Goal: Transaction & Acquisition: Purchase product/service

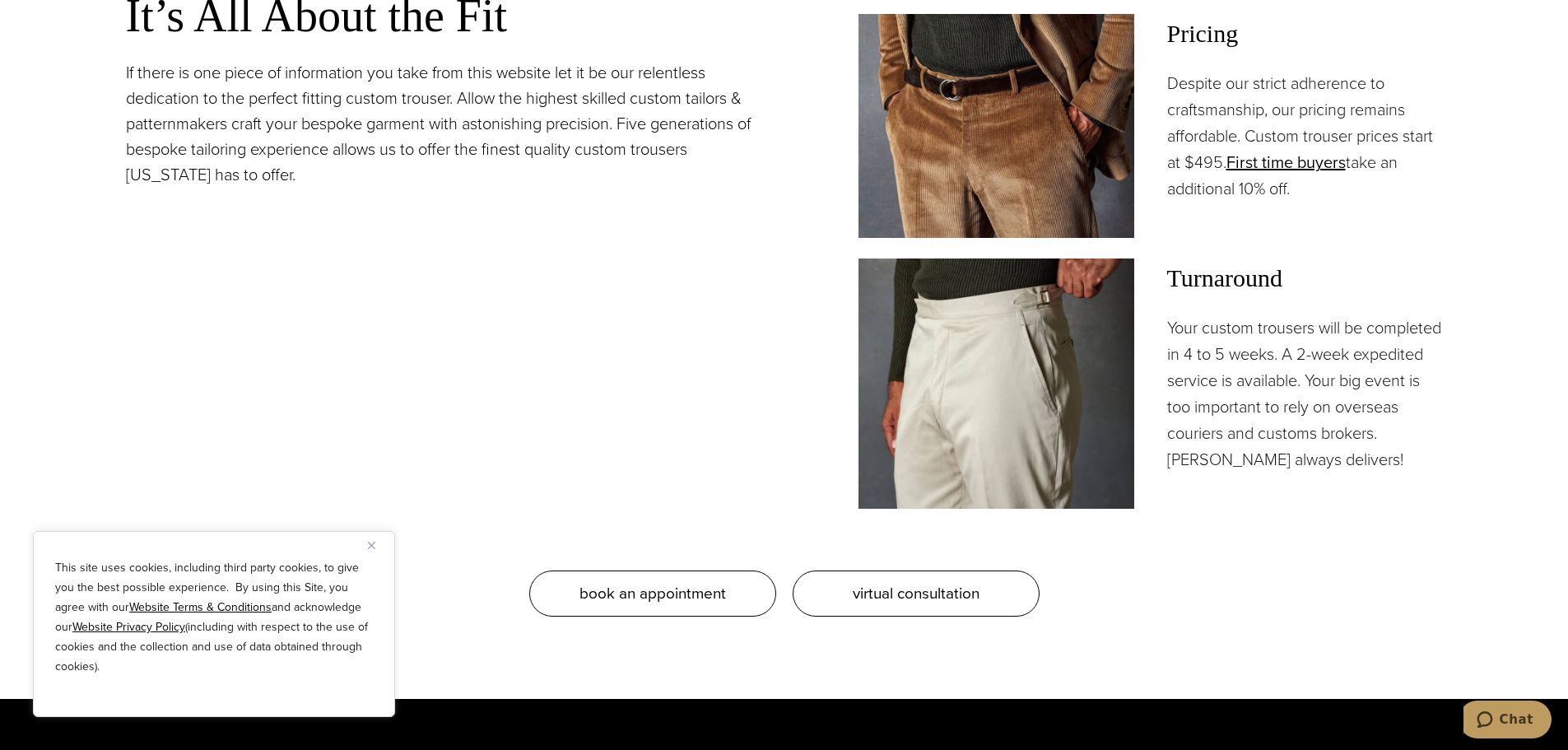
scroll to position [1541, 0]
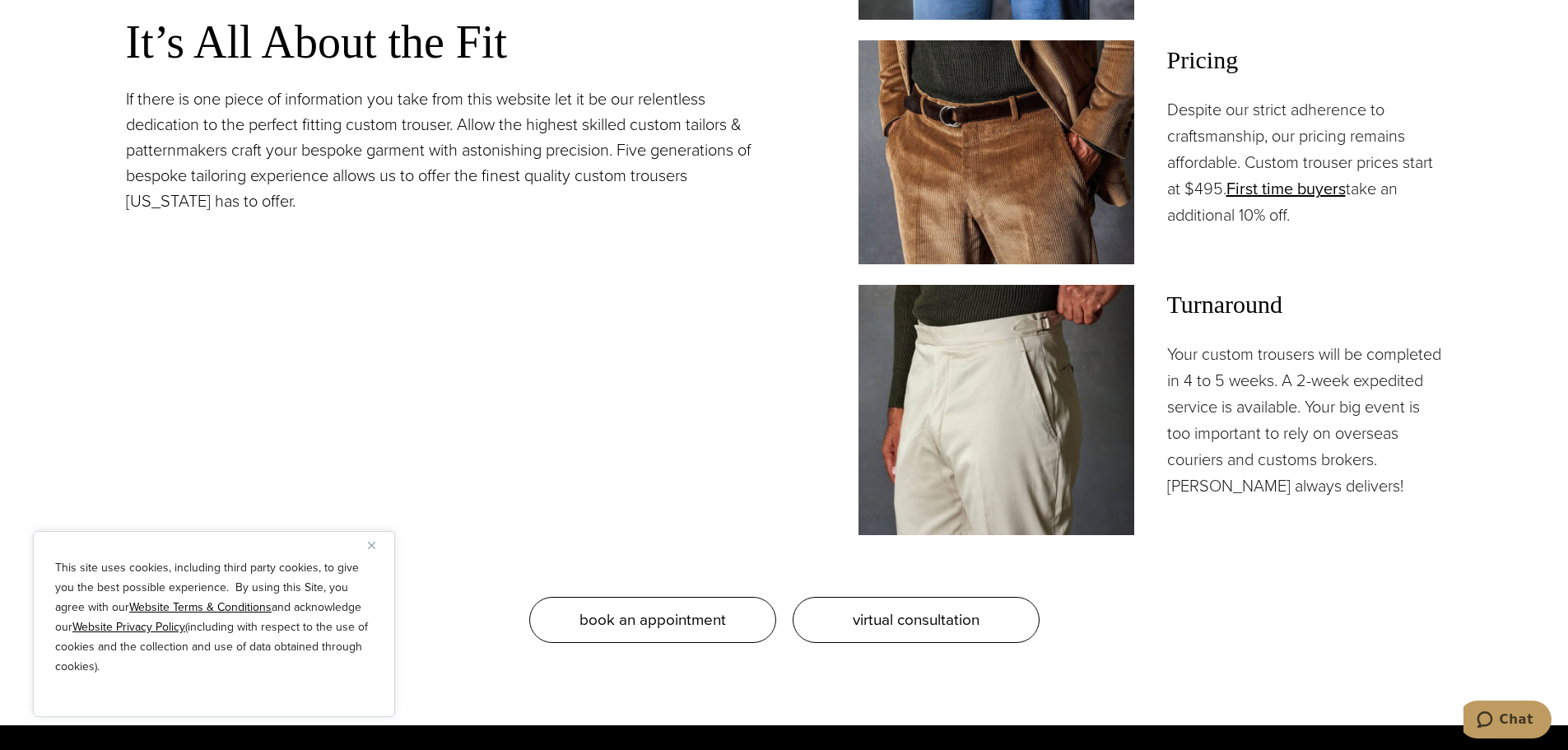
drag, startPoint x: 898, startPoint y: 300, endPoint x: 887, endPoint y: 307, distance: 13.0
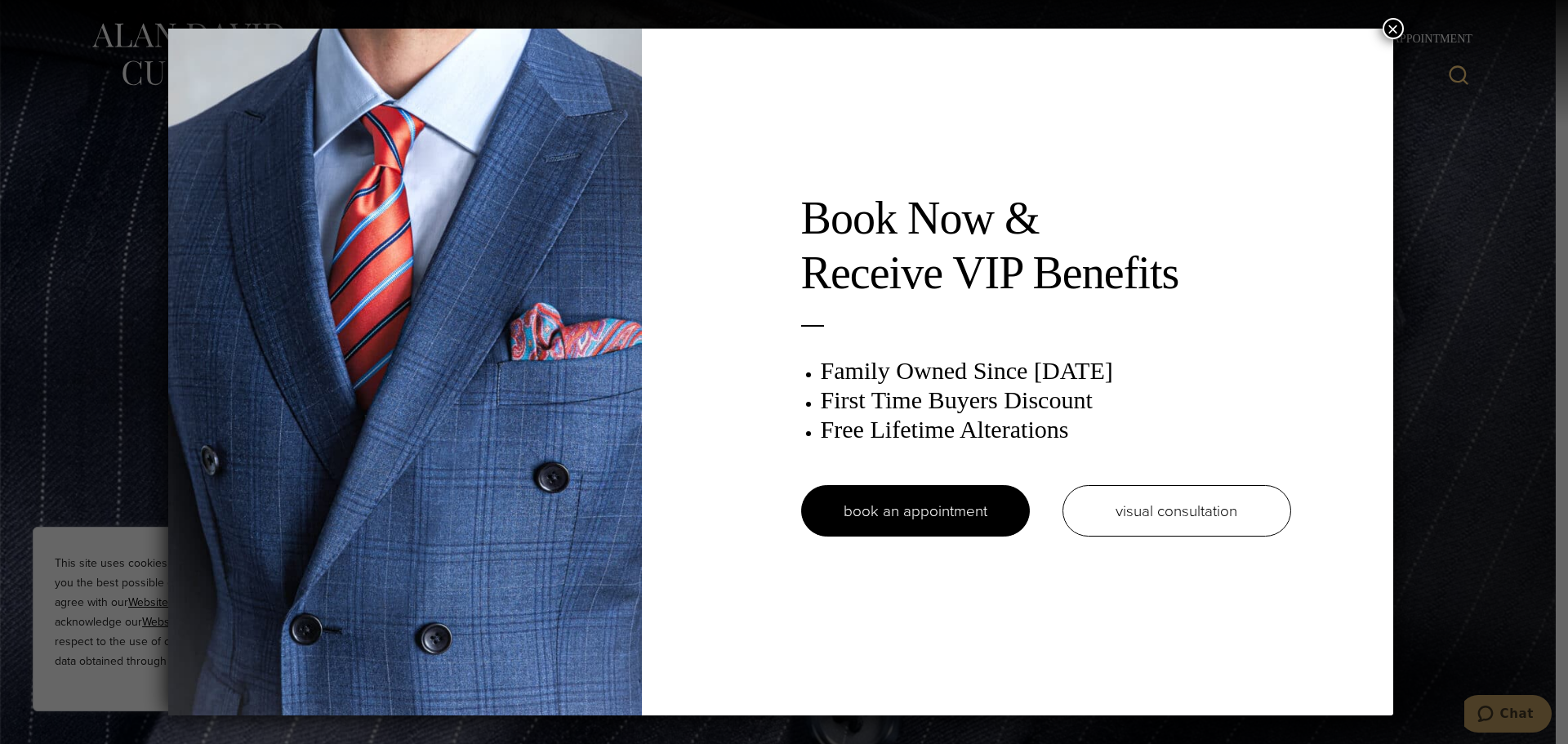
click at [1418, 31] on div "Book Now & Receive VIP Benefits Family Owned Since [DATE] First Time Buyers Dis…" at bounding box center [784, 372] width 1568 height 744
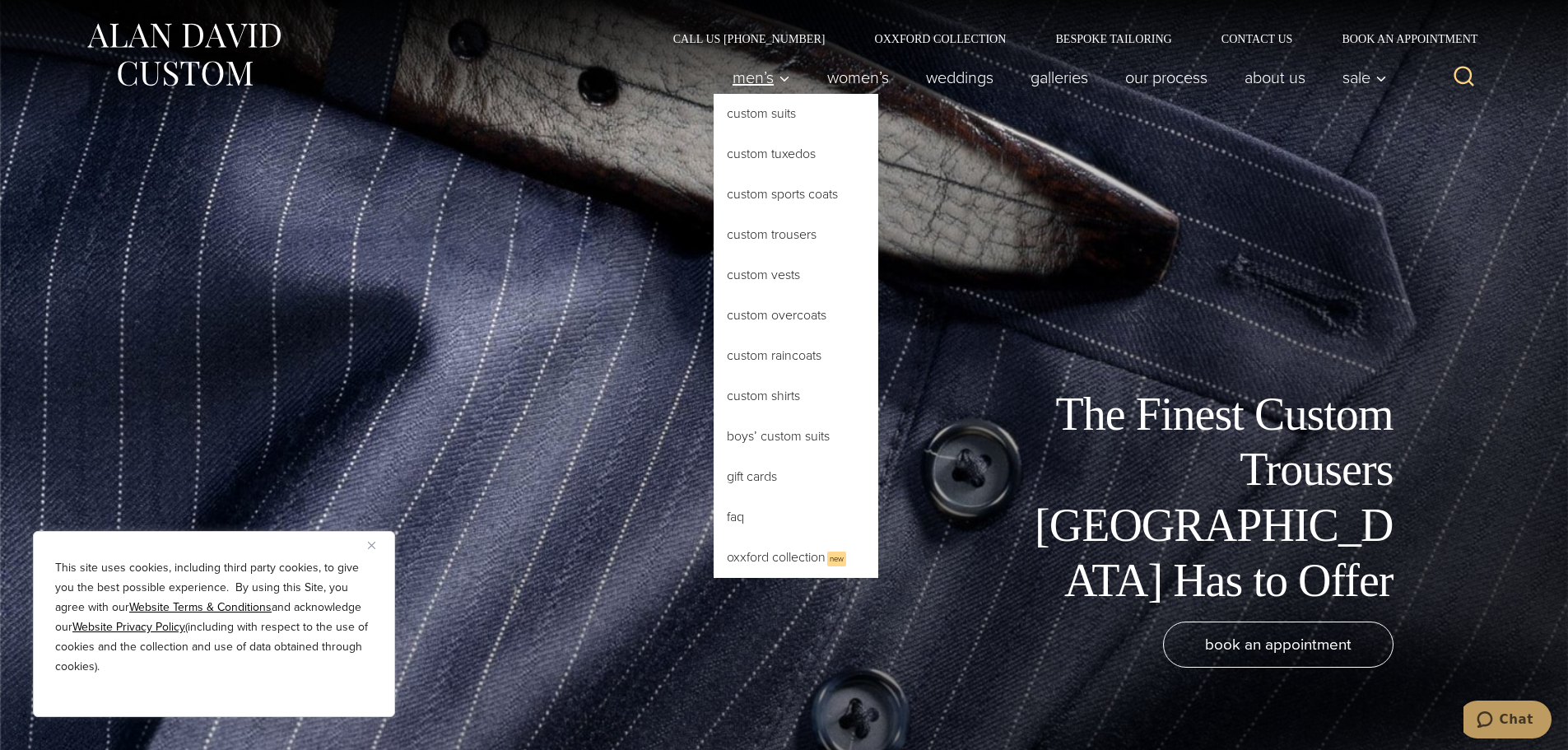
click at [749, 86] on span "Men’s" at bounding box center [761, 77] width 57 height 17
click at [744, 117] on link "Custom Suits" at bounding box center [796, 113] width 165 height 39
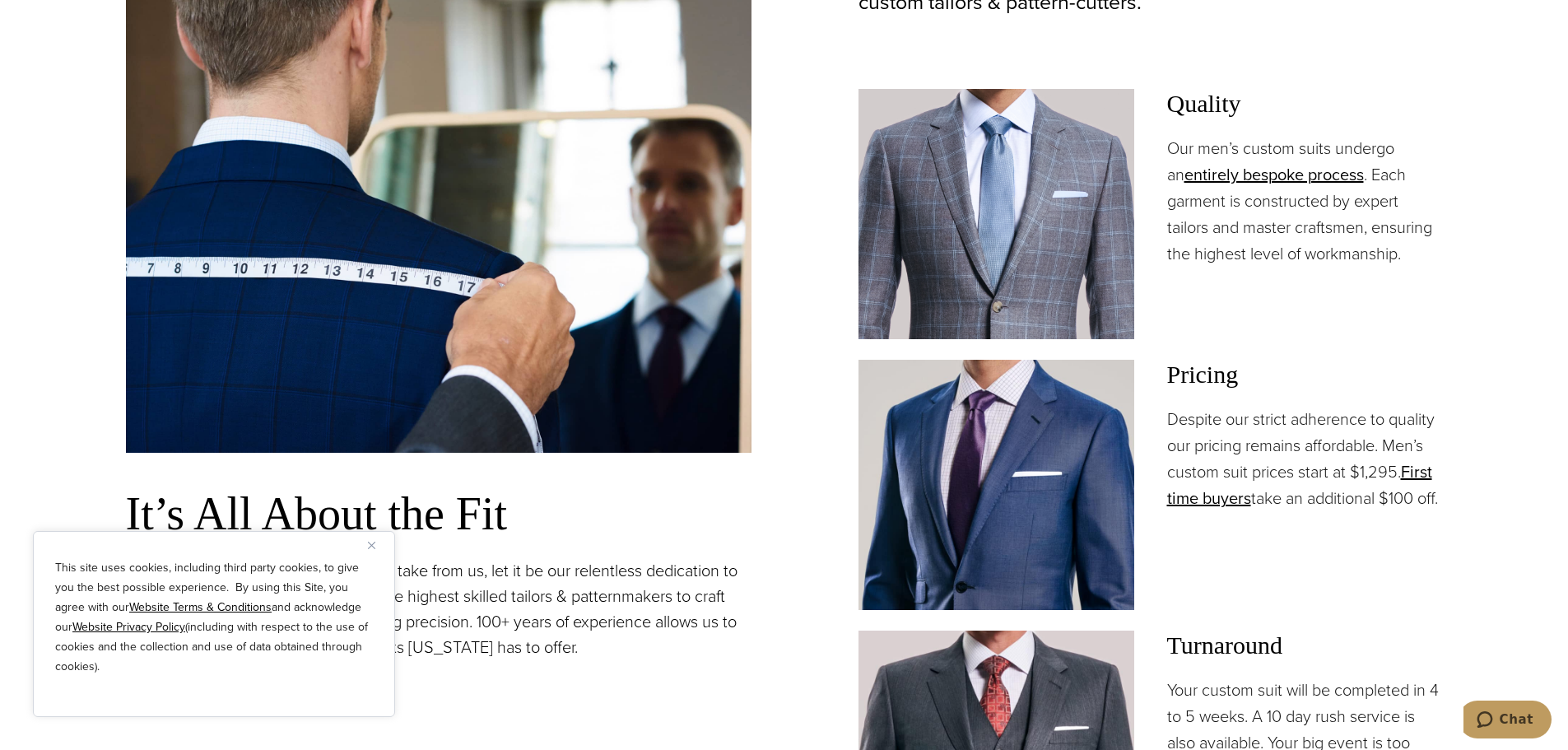
scroll to position [1646, 0]
